Goal: Use online tool/utility: Utilize a website feature to perform a specific function

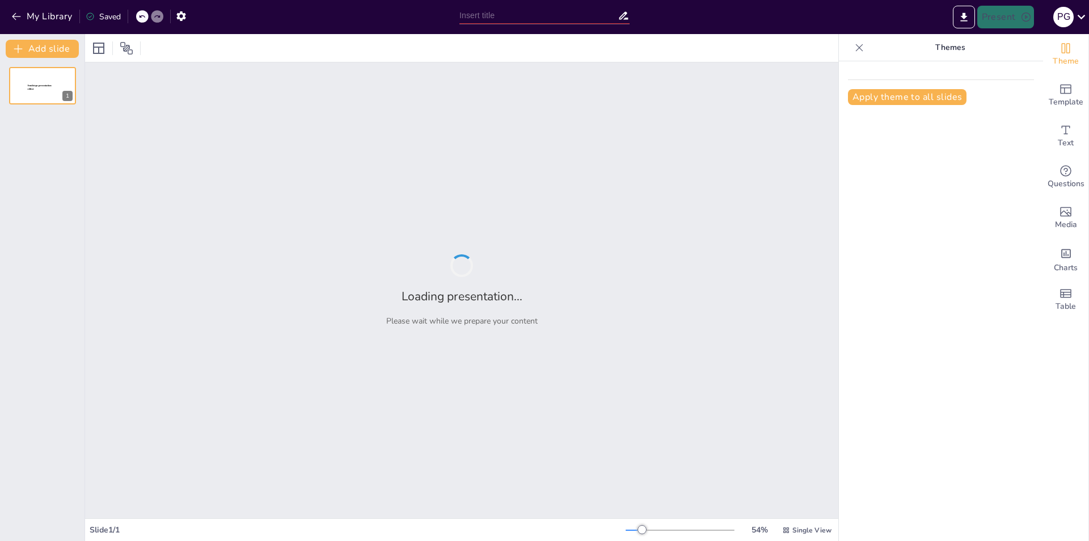
type input "Imported Clase 1 – Conceptos de Geometría Plana.pptx"
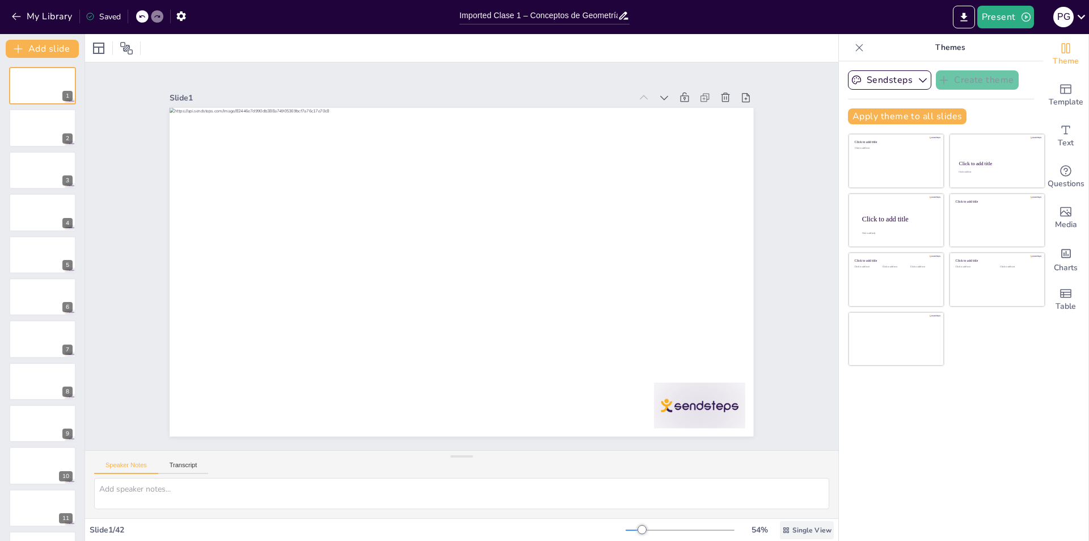
click at [784, 529] on icon at bounding box center [787, 530] width 6 height 6
click at [784, 422] on div "Slide 1 Slide 2 Slide 3 Slide 4 Slide 5 Slide 6 Slide 7 Slide 8 Slide 9 Slide 1…" at bounding box center [462, 256] width 790 height 464
click at [668, 393] on icon at bounding box center [675, 400] width 14 height 14
click at [776, 187] on icon at bounding box center [781, 192] width 10 height 11
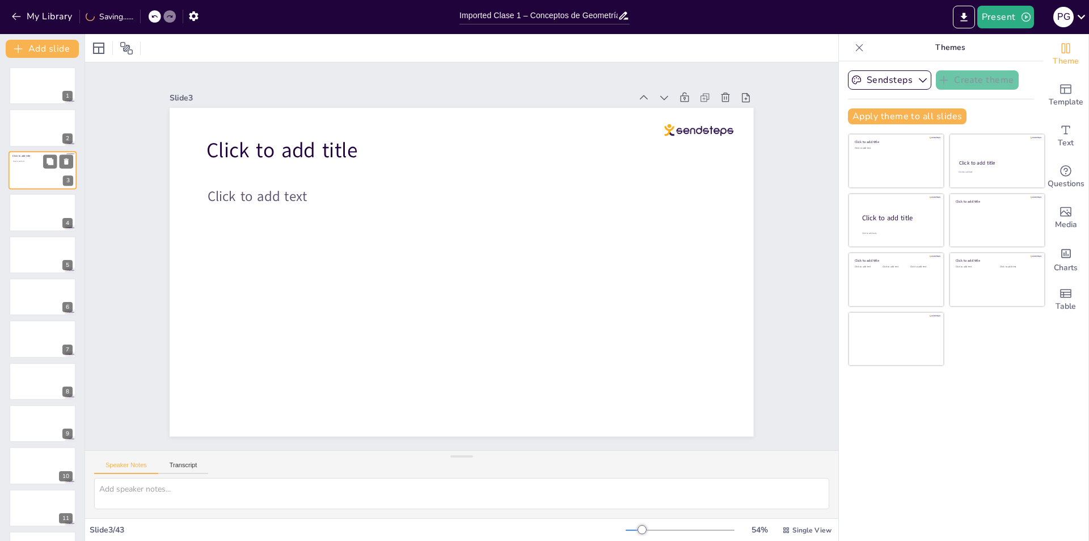
click at [48, 158] on icon at bounding box center [50, 161] width 7 height 7
click at [68, 163] on icon at bounding box center [66, 161] width 5 height 6
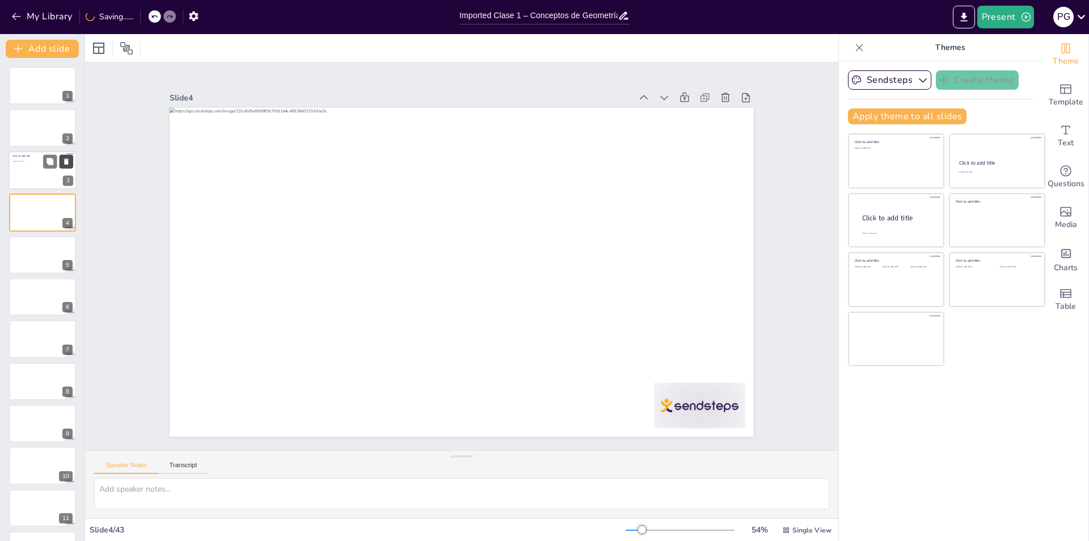
click at [70, 161] on icon at bounding box center [66, 161] width 8 height 8
click at [172, 155] on div at bounding box center [453, 268] width 666 height 609
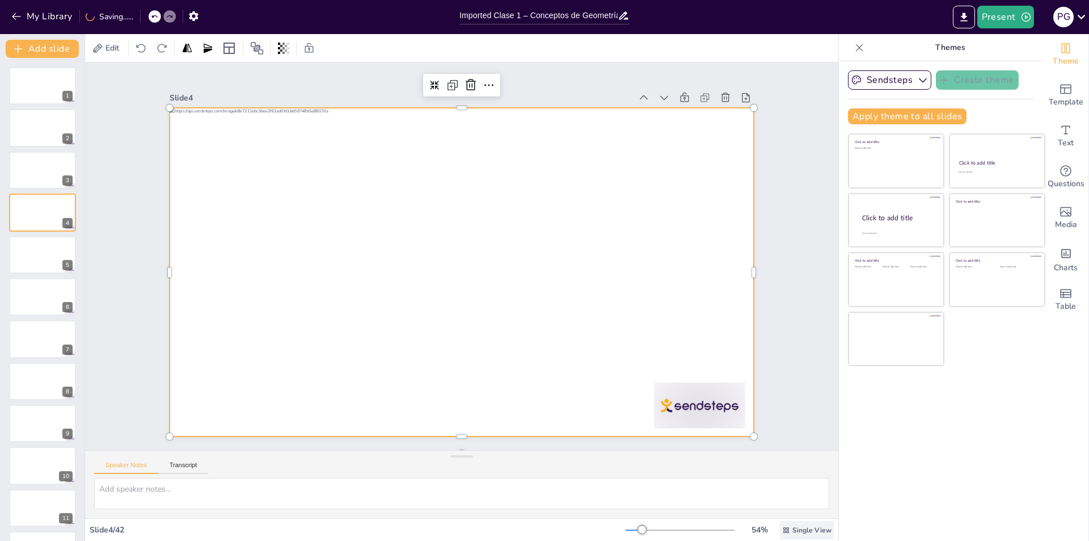
click at [780, 535] on div "Single View" at bounding box center [807, 530] width 54 height 18
click at [780, 506] on span "List View" at bounding box center [791, 504] width 60 height 11
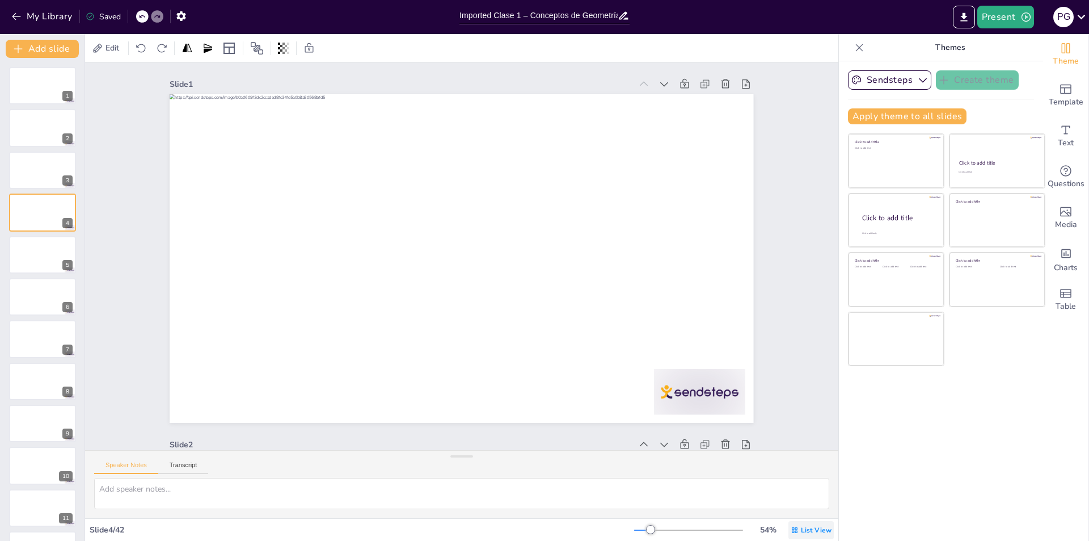
click at [792, 535] on div "List View" at bounding box center [811, 530] width 45 height 18
click at [794, 487] on div "Single View" at bounding box center [794, 482] width 61 height 23
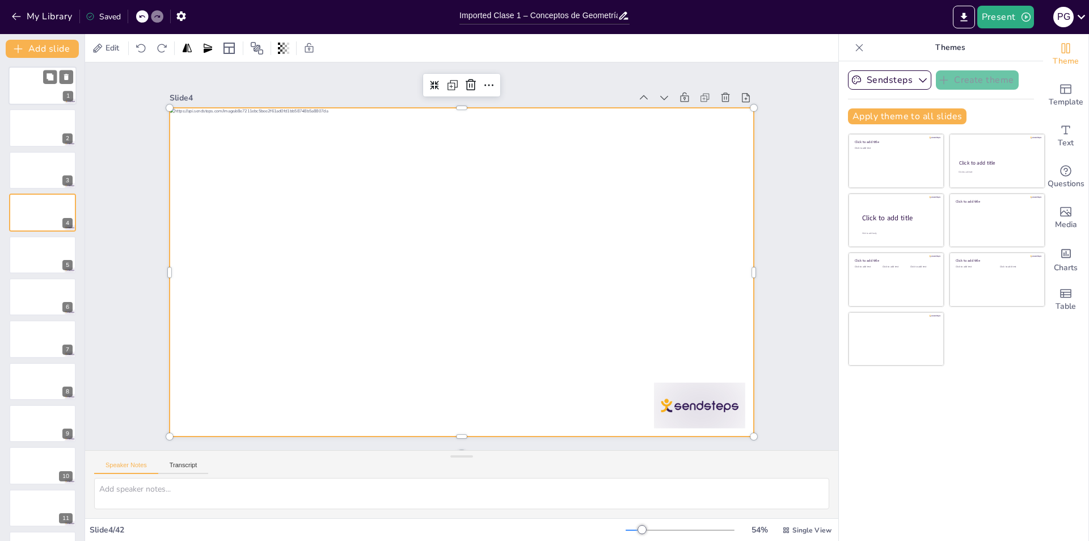
click at [33, 81] on div at bounding box center [43, 85] width 68 height 39
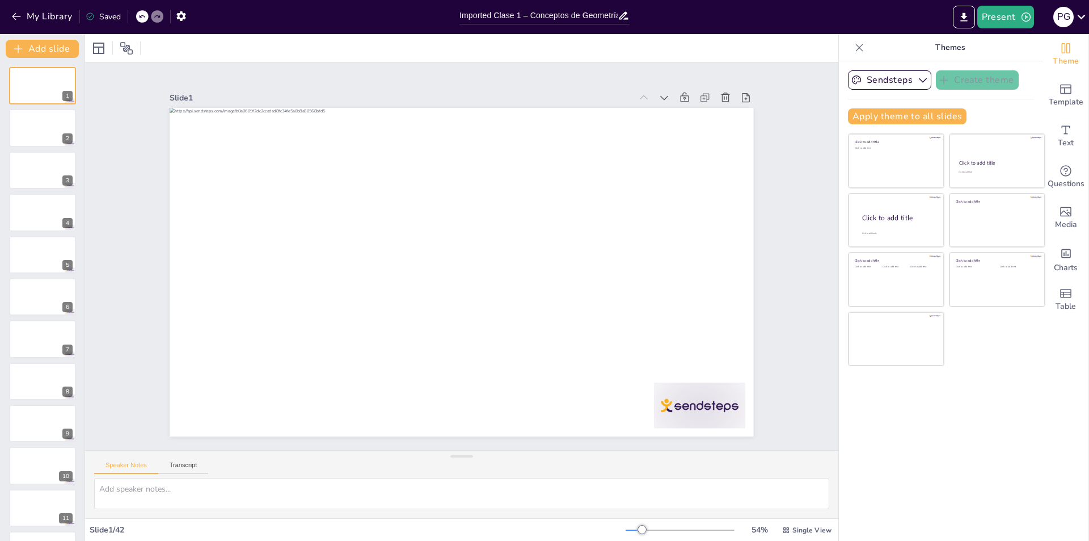
click at [779, 219] on div "Slide 1 Slide 2 Slide 3 Slide 4 Slide 5 Slide 6 Slide 7 Slide 8 Slide 9 Slide 1…" at bounding box center [462, 256] width 790 height 464
click at [1000, 18] on button "Present" at bounding box center [1006, 17] width 57 height 23
click at [999, 38] on li "Preview presentation" at bounding box center [1024, 42] width 90 height 18
